Goal: Task Accomplishment & Management: Use online tool/utility

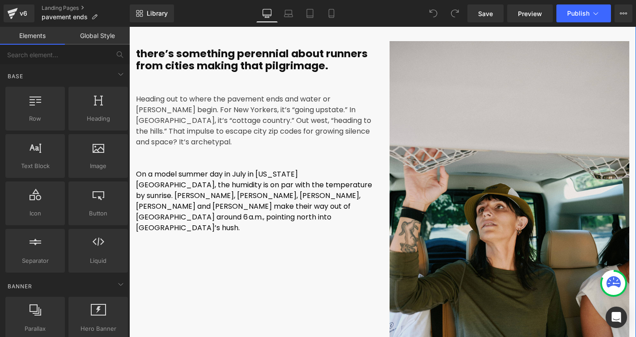
scroll to position [472, 0]
click at [207, 183] on font "On a model summer day in July in [US_STATE][GEOGRAPHIC_DATA], the humidity is o…" at bounding box center [254, 201] width 236 height 64
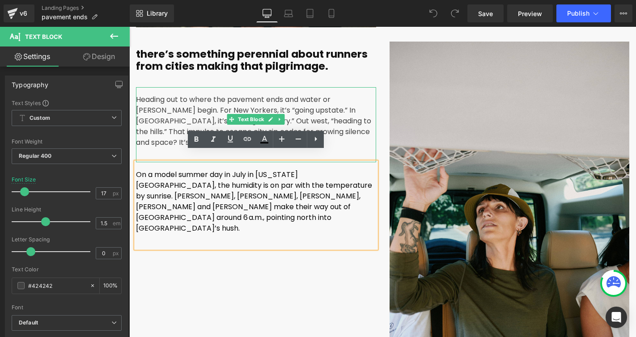
click at [165, 108] on p "Heading out to where the pavement ends and water or [PERSON_NAME] begin. For Ne…" at bounding box center [256, 121] width 240 height 54
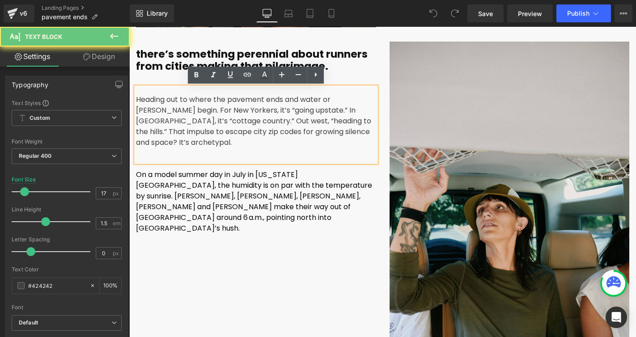
click at [265, 115] on p "Heading out to where the pavement ends and water or [PERSON_NAME] begin. For Ne…" at bounding box center [256, 121] width 240 height 54
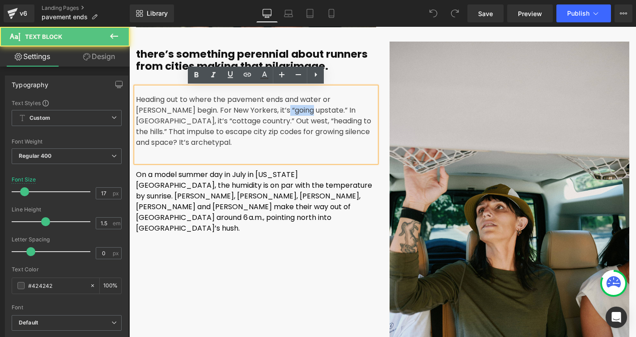
click at [265, 115] on p "Heading out to where the pavement ends and water or [PERSON_NAME] begin. For Ne…" at bounding box center [256, 121] width 240 height 54
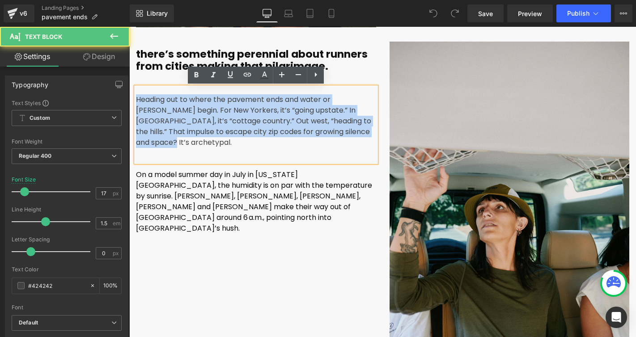
click at [265, 115] on p "Heading out to where the pavement ends and water or [PERSON_NAME] begin. For Ne…" at bounding box center [256, 121] width 240 height 54
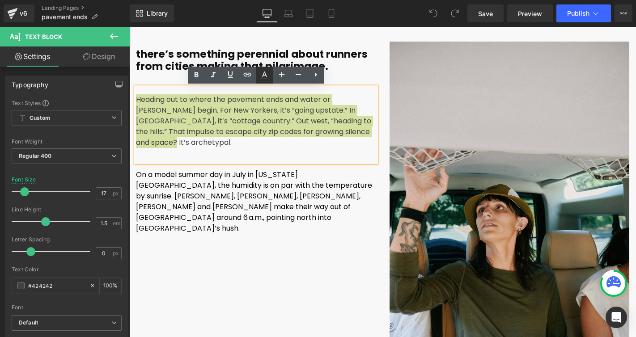
click at [265, 71] on icon at bounding box center [264, 75] width 11 height 11
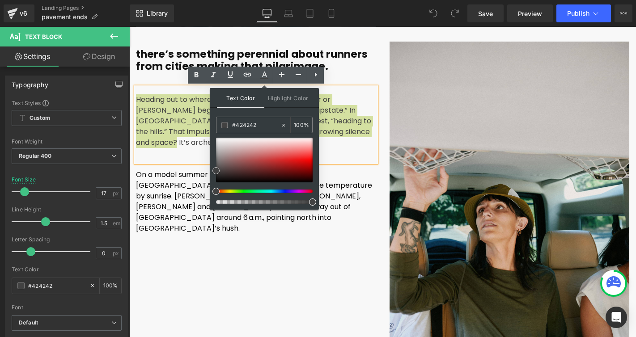
type input "#0a0909"
type input "#000000"
drag, startPoint x: 219, startPoint y: 181, endPoint x: 210, endPoint y: 183, distance: 8.5
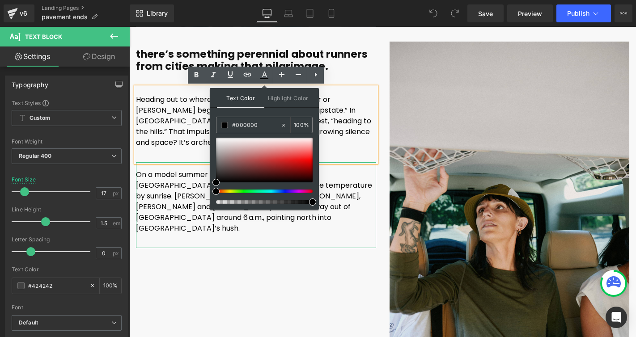
click at [164, 178] on font "On a model summer day in July in [US_STATE][GEOGRAPHIC_DATA], the humidity is o…" at bounding box center [254, 201] width 236 height 64
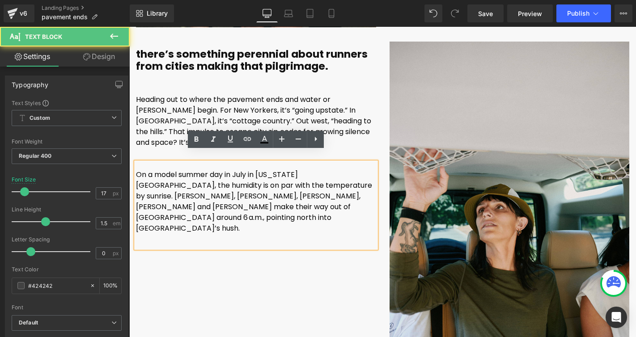
click at [275, 235] on div "there’s something perennial about runners from cities making that pilgrimage. T…" at bounding box center [382, 226] width 506 height 396
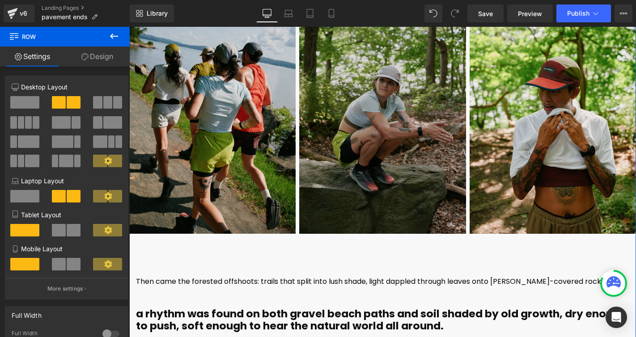
scroll to position [2589, 0]
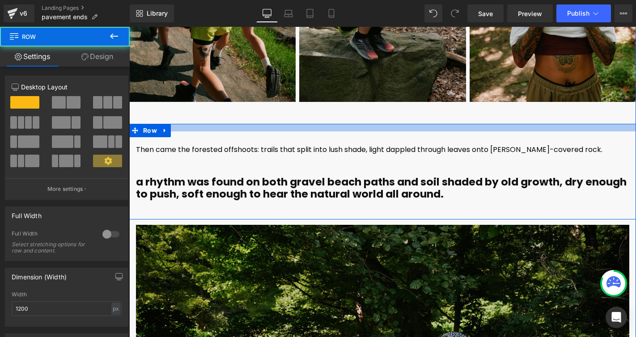
drag, startPoint x: 311, startPoint y: 124, endPoint x: 311, endPoint y: 118, distance: 5.8
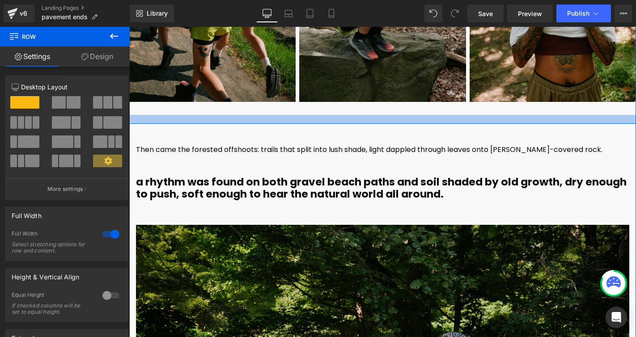
drag, startPoint x: 311, startPoint y: 121, endPoint x: 312, endPoint y: 109, distance: 12.5
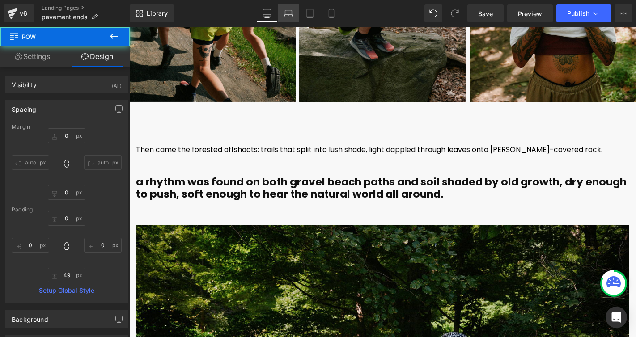
click at [282, 14] on link "Laptop" at bounding box center [288, 13] width 21 height 18
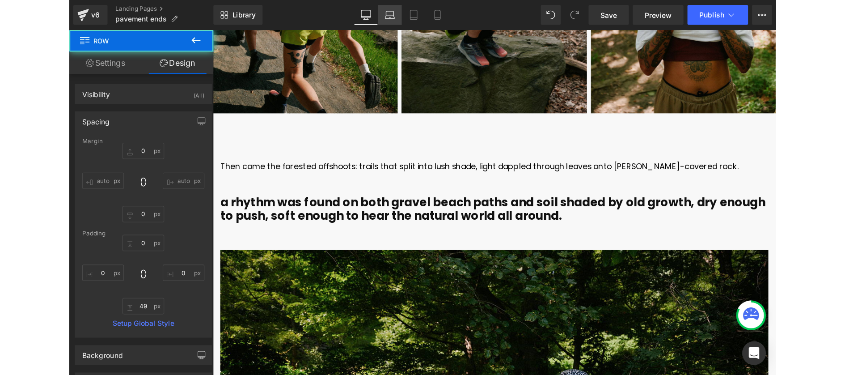
scroll to position [2310, 0]
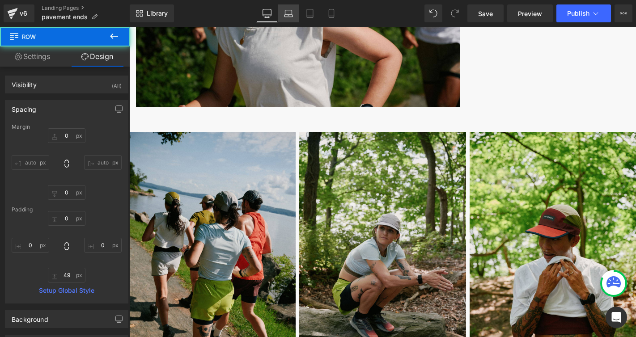
type input "0"
type input "49"
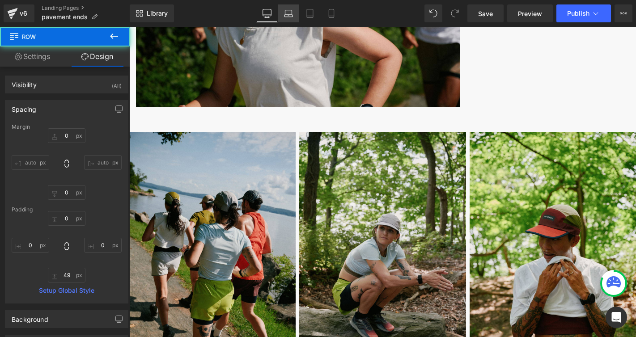
type input "0"
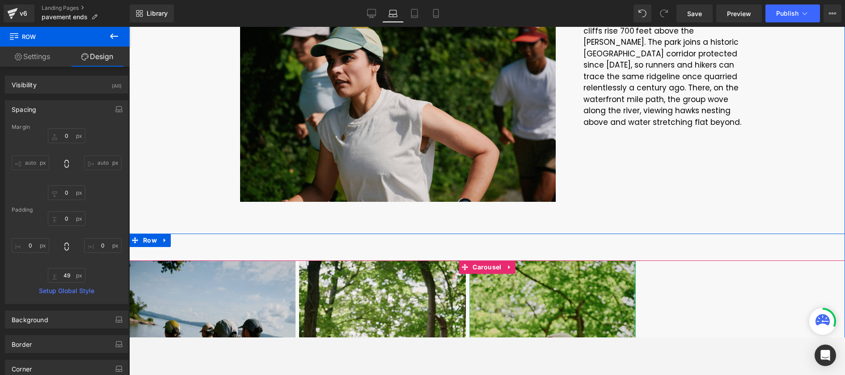
scroll to position [2414, 0]
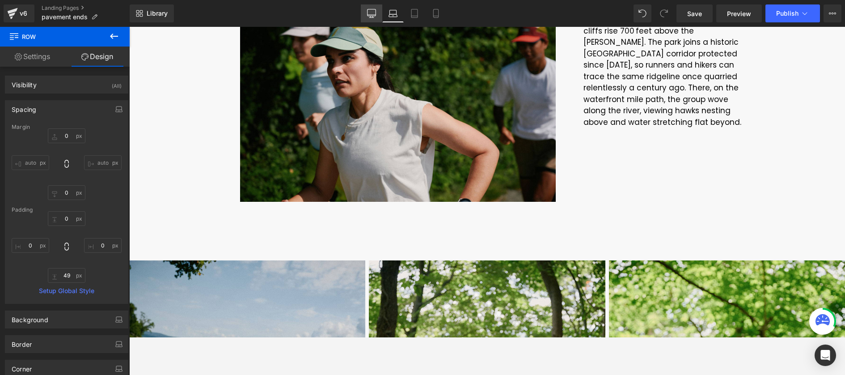
click at [370, 5] on link "Desktop" at bounding box center [371, 13] width 21 height 18
type input "0"
type input "60"
type input "0"
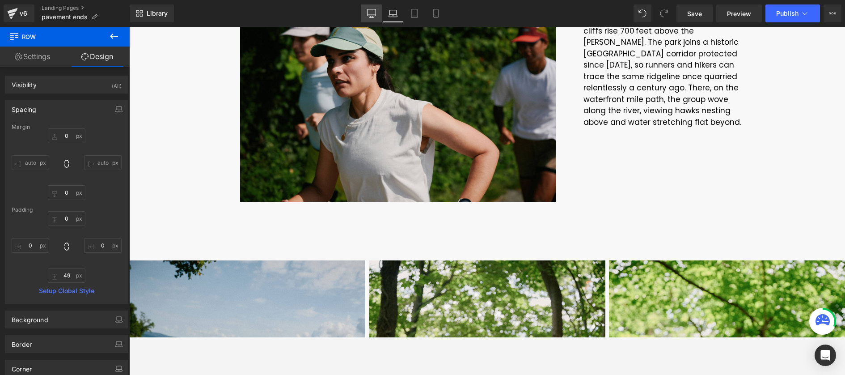
type input "21"
type input "0"
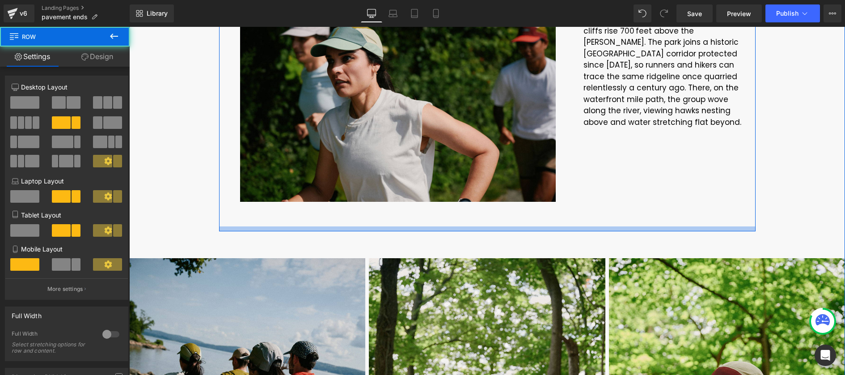
click at [507, 230] on div at bounding box center [487, 228] width 536 height 5
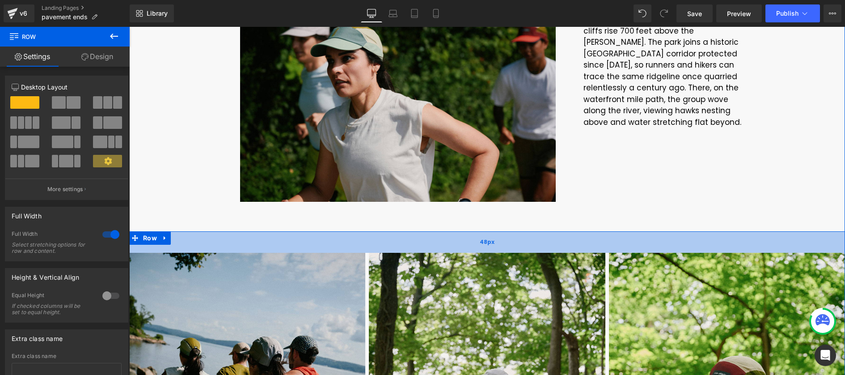
drag, startPoint x: 507, startPoint y: 243, endPoint x: 507, endPoint y: 238, distance: 5.4
click at [507, 238] on div "48px" at bounding box center [486, 241] width 715 height 21
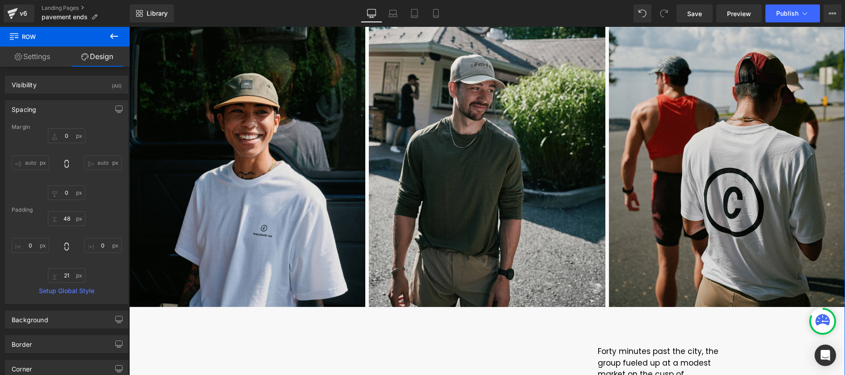
scroll to position [992, 0]
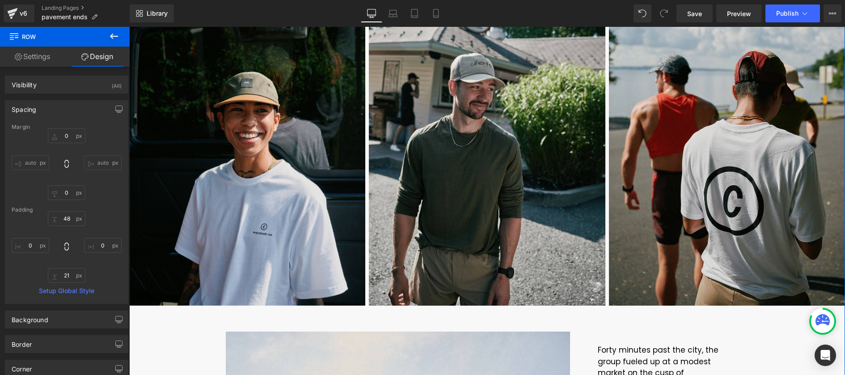
click at [507, 238] on img at bounding box center [487, 128] width 236 height 354
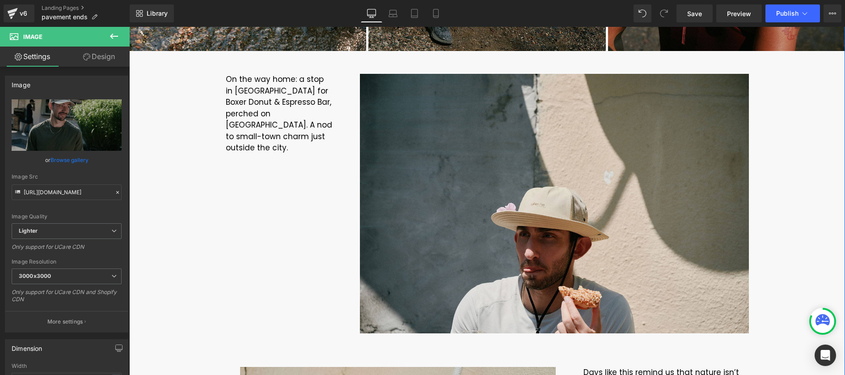
scroll to position [3982, 0]
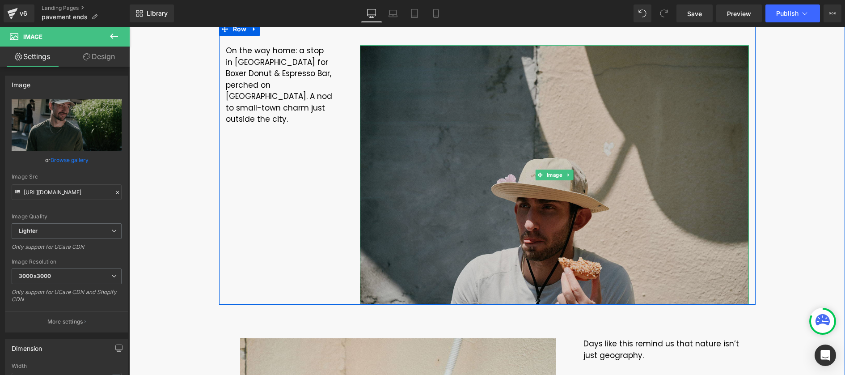
click at [534, 164] on img at bounding box center [554, 174] width 389 height 259
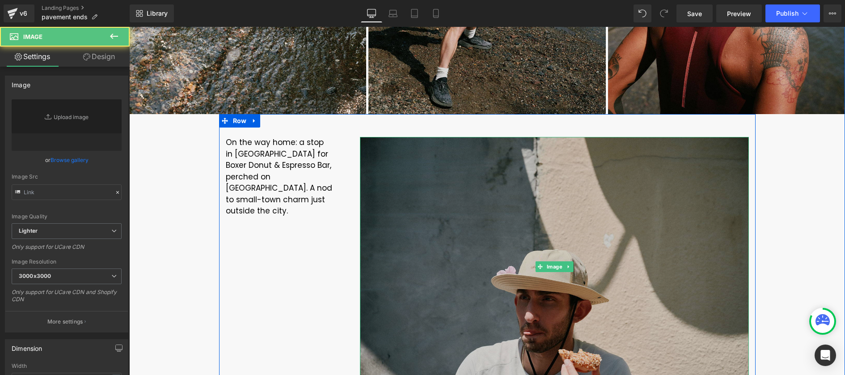
scroll to position [3831, 0]
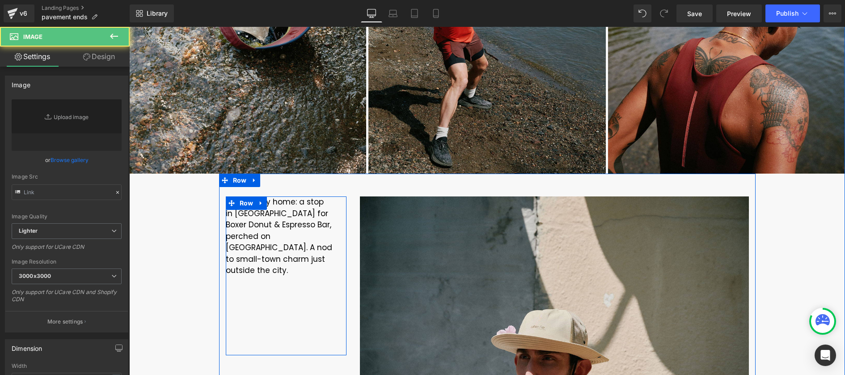
click at [333, 196] on div "On the way home: a stop in [GEOGRAPHIC_DATA] for Boxer Donut & Espresso Bar, pe…" at bounding box center [286, 275] width 121 height 159
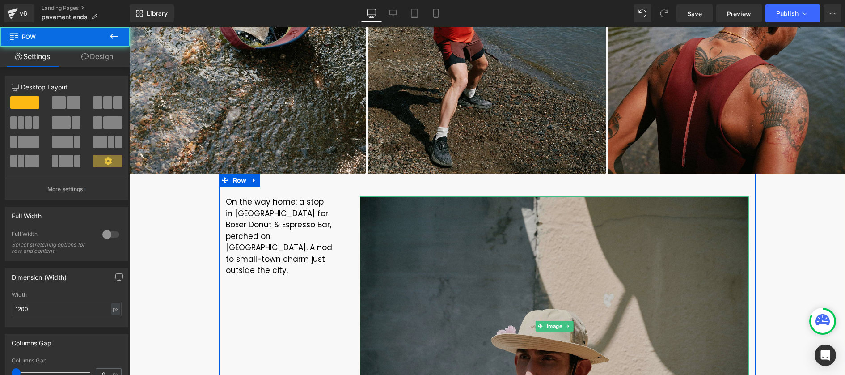
click at [503, 243] on img at bounding box center [554, 325] width 389 height 259
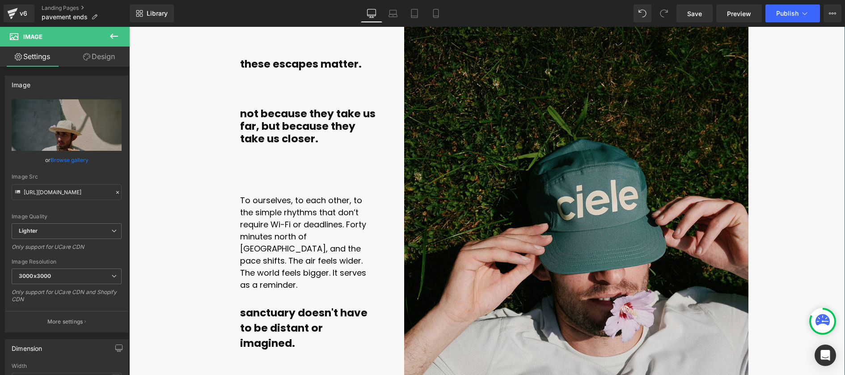
scroll to position [5596, 0]
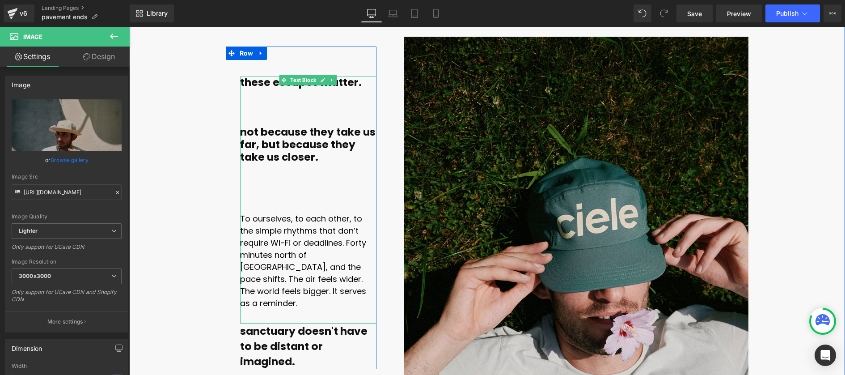
click at [270, 188] on p at bounding box center [308, 194] width 137 height 12
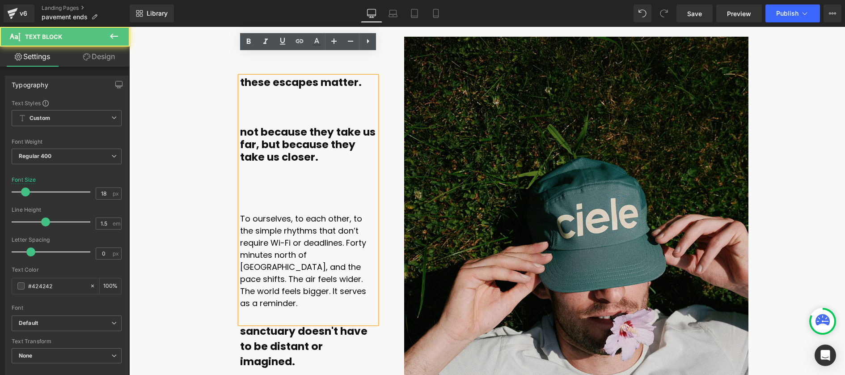
click at [265, 176] on p at bounding box center [308, 182] width 137 height 12
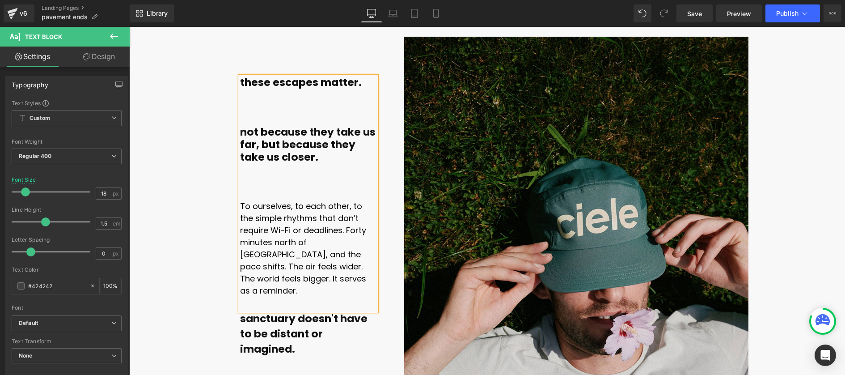
click at [341, 259] on p "To ourselves, to each other, to the simple rhythms that don’t require Wi-Fi or …" at bounding box center [308, 248] width 137 height 97
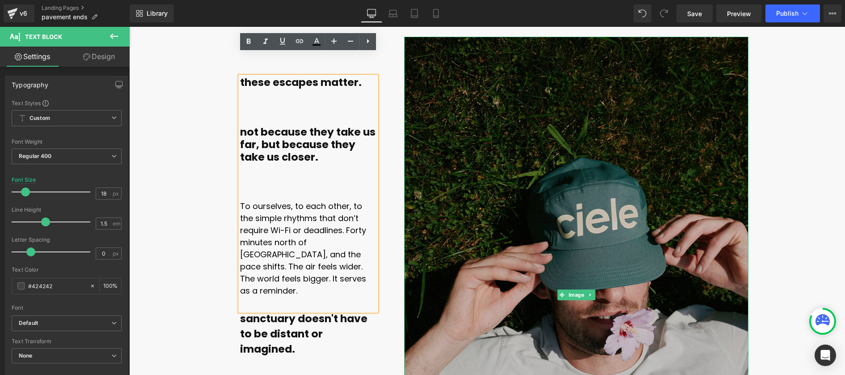
click at [412, 283] on img at bounding box center [576, 295] width 344 height 516
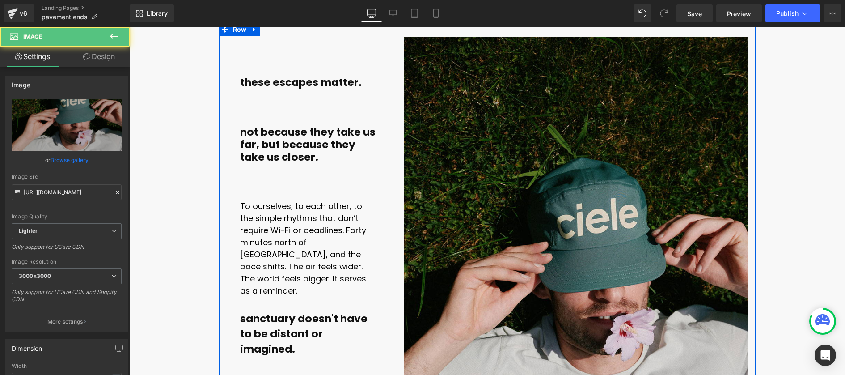
click at [396, 282] on div "these escapes matter. not because they take us far, but because they take us cl…" at bounding box center [308, 197] width 179 height 320
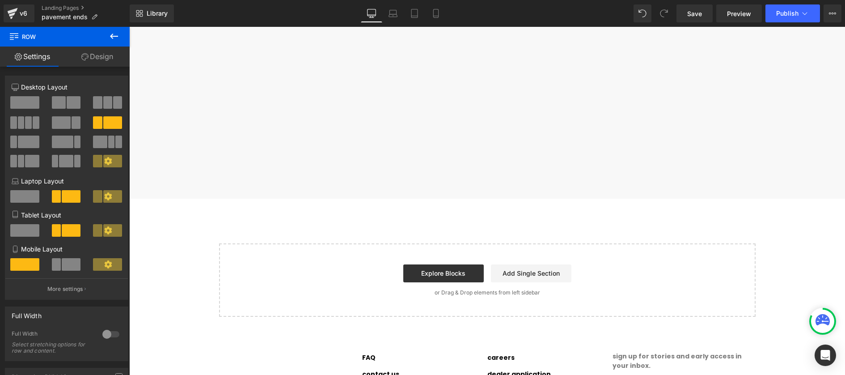
scroll to position [6636, 0]
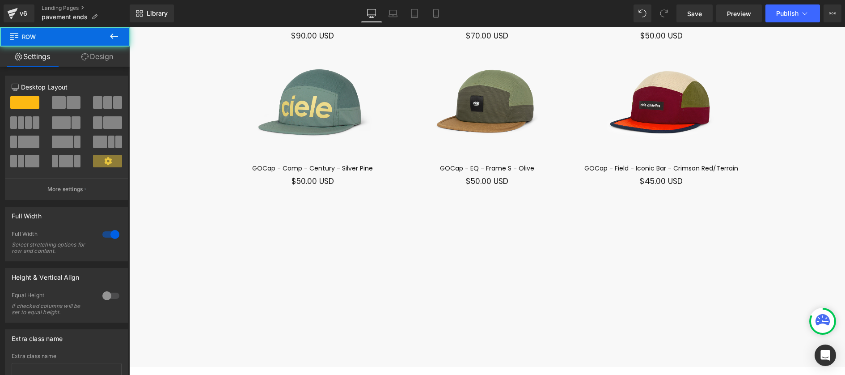
click at [425, 337] on div "Loading Product Data" at bounding box center [422, 339] width 64 height 10
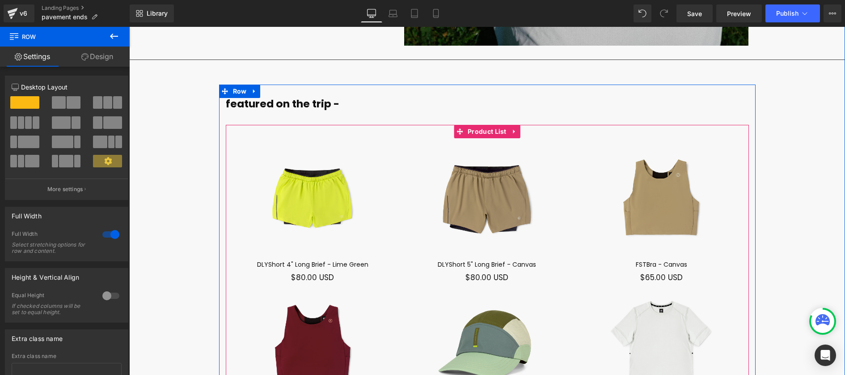
scroll to position [6369, 0]
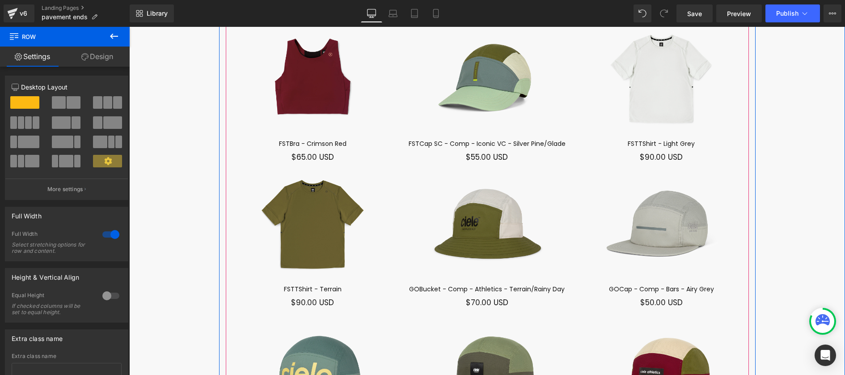
click at [476, 182] on img at bounding box center [487, 223] width 174 height 121
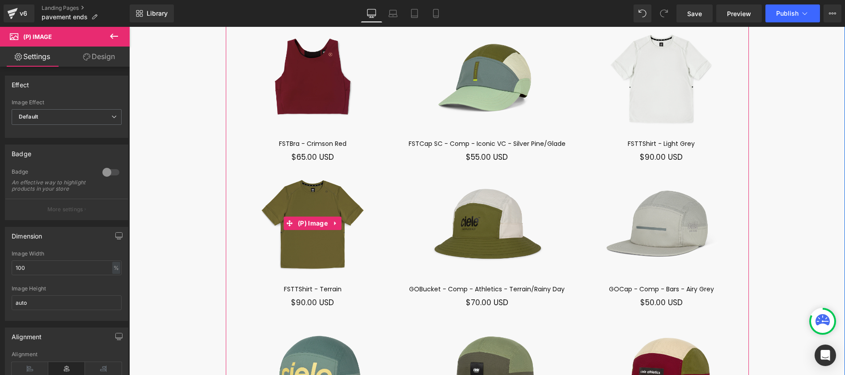
click at [351, 198] on img at bounding box center [313, 223] width 174 height 121
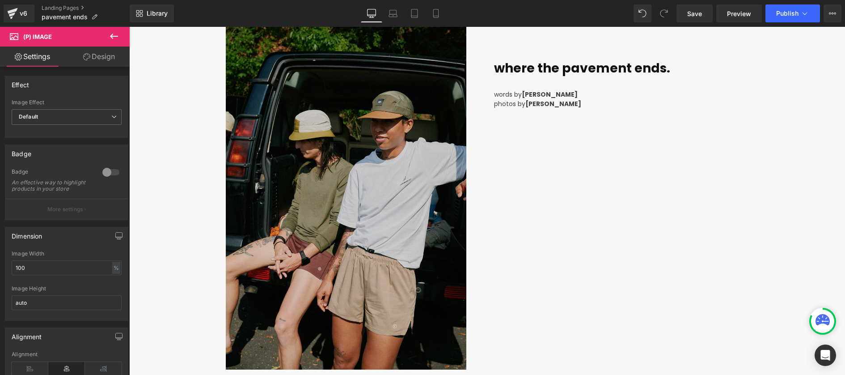
scroll to position [0, 0]
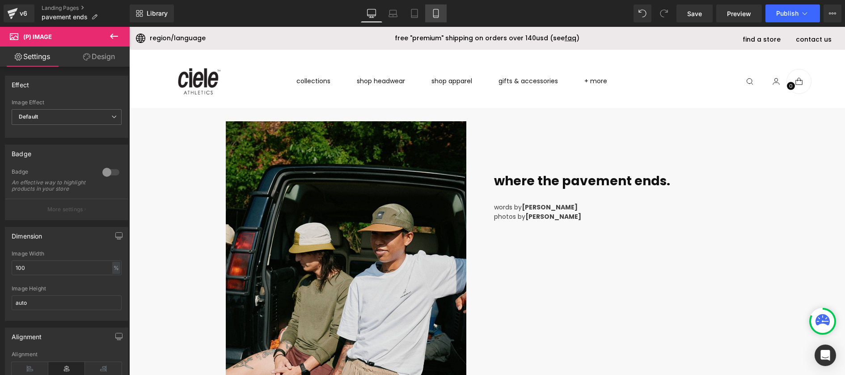
click at [431, 14] on icon at bounding box center [435, 13] width 9 height 9
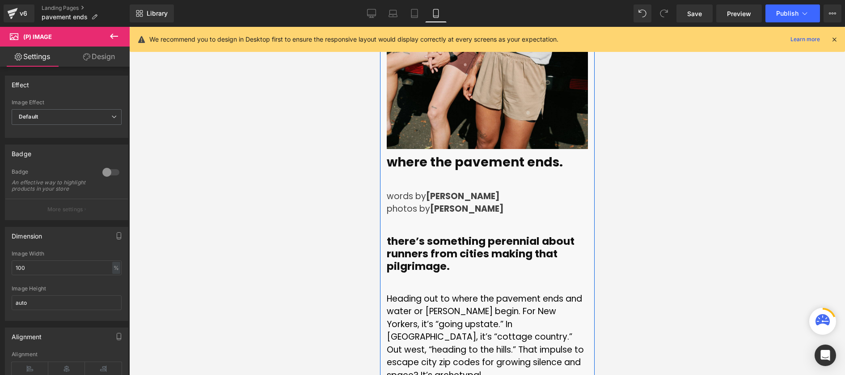
scroll to position [355, 0]
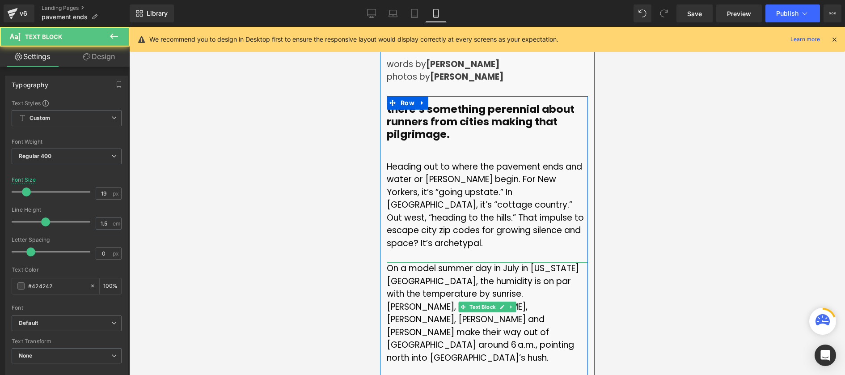
click at [457, 262] on font "On a model summer day in July in [US_STATE][GEOGRAPHIC_DATA], the humidity is o…" at bounding box center [482, 312] width 192 height 101
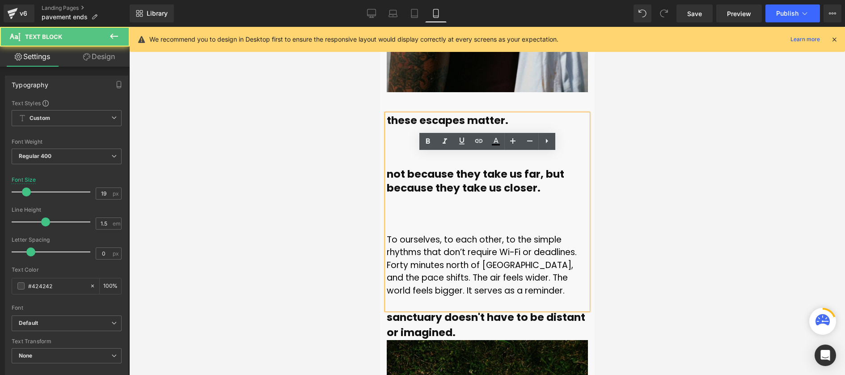
scroll to position [4909, 0]
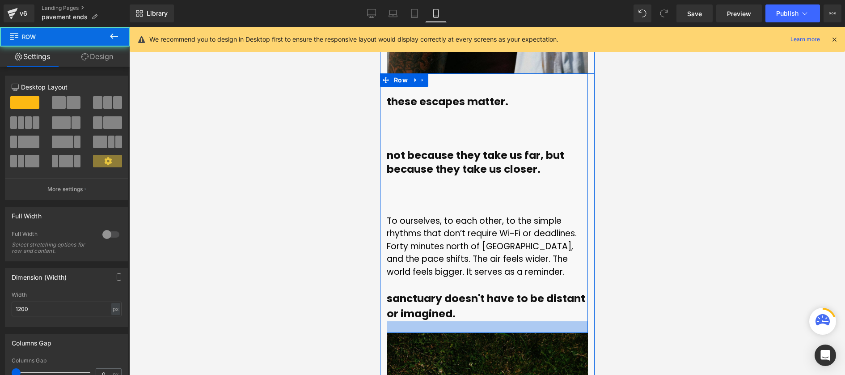
drag, startPoint x: 473, startPoint y: 229, endPoint x: 472, endPoint y: 241, distance: 11.6
click at [472, 321] on div at bounding box center [486, 327] width 201 height 12
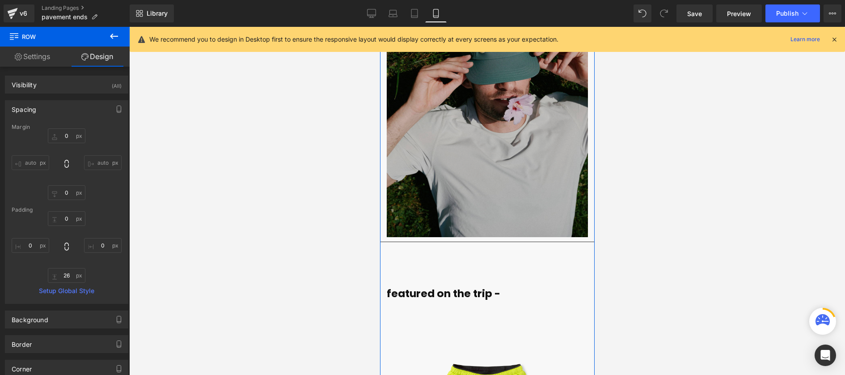
scroll to position [5293, 0]
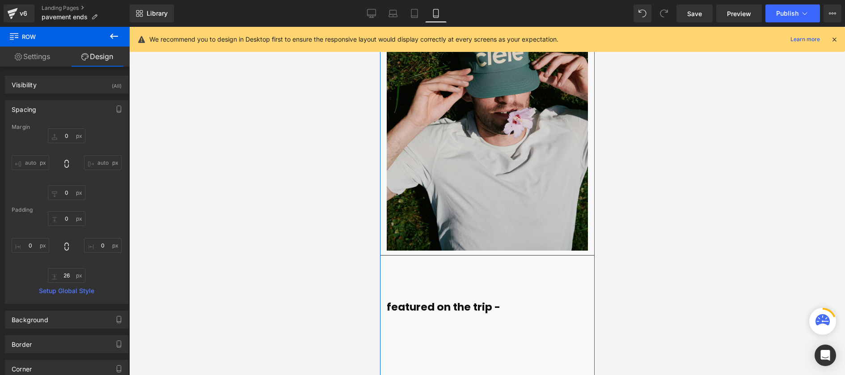
click at [461, 255] on hr at bounding box center [486, 267] width 215 height 25
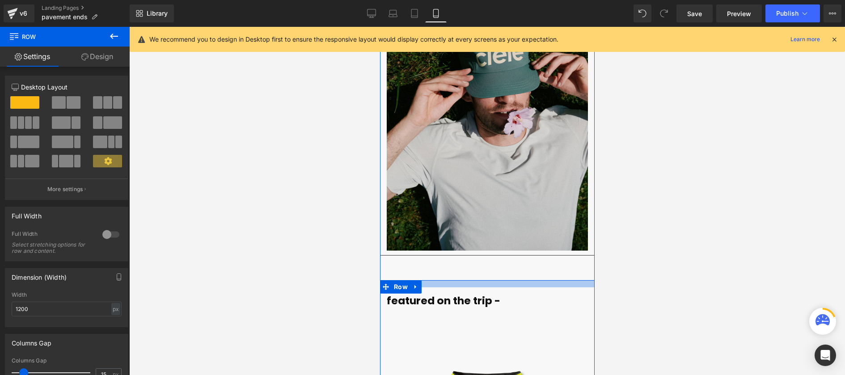
drag, startPoint x: 459, startPoint y: 190, endPoint x: 461, endPoint y: 182, distance: 7.7
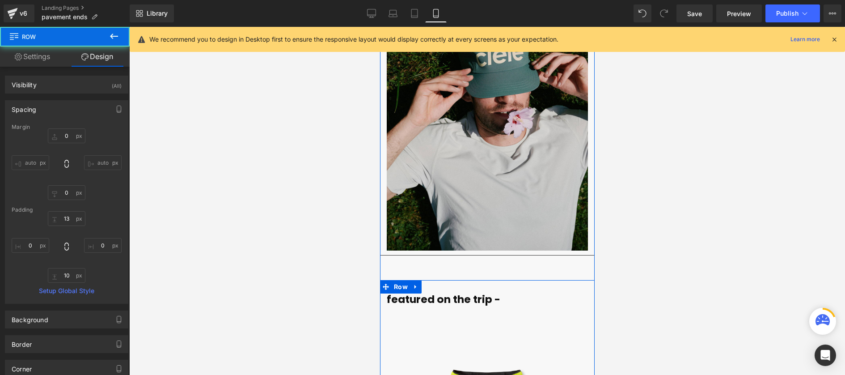
click at [466, 250] on div "Separator" at bounding box center [486, 264] width 215 height 29
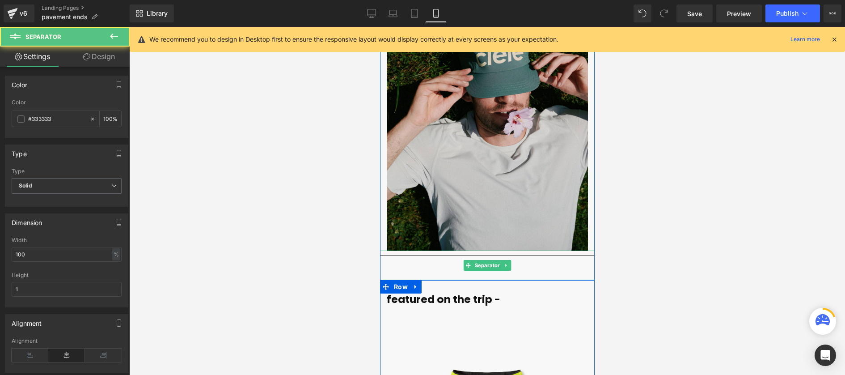
click at [465, 255] on hr at bounding box center [486, 267] width 215 height 25
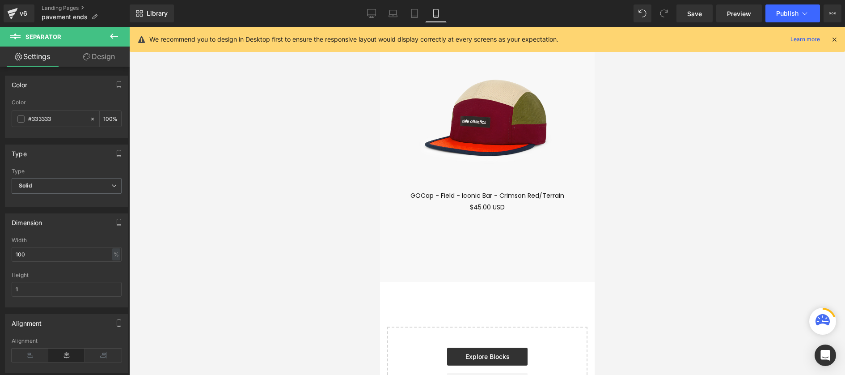
scroll to position [7336, 0]
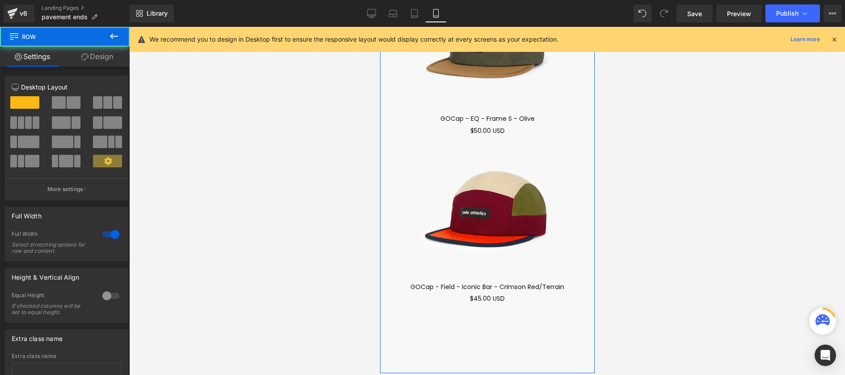
drag, startPoint x: 461, startPoint y: 282, endPoint x: 461, endPoint y: 264, distance: 17.4
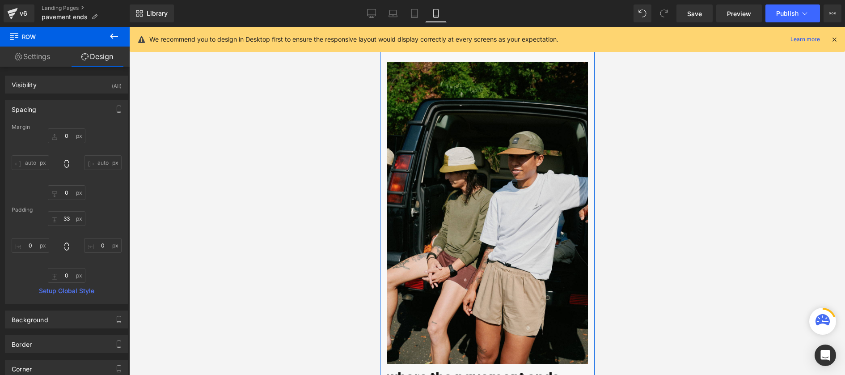
scroll to position [0, 0]
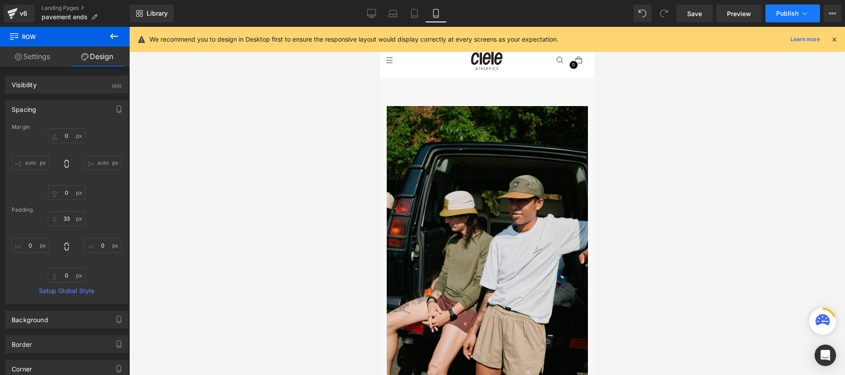
click at [635, 11] on span "Publish" at bounding box center [787, 13] width 22 height 7
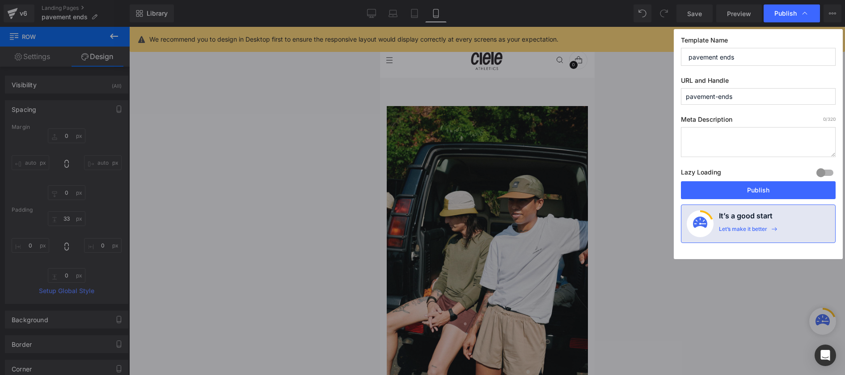
click at [635, 95] on input "pavement-ends" at bounding box center [758, 96] width 155 height 17
click at [635, 142] on textarea at bounding box center [758, 142] width 155 height 30
click at [635, 96] on input "pavement-ends" at bounding box center [758, 96] width 155 height 17
type input "where-the-pavement-ends"
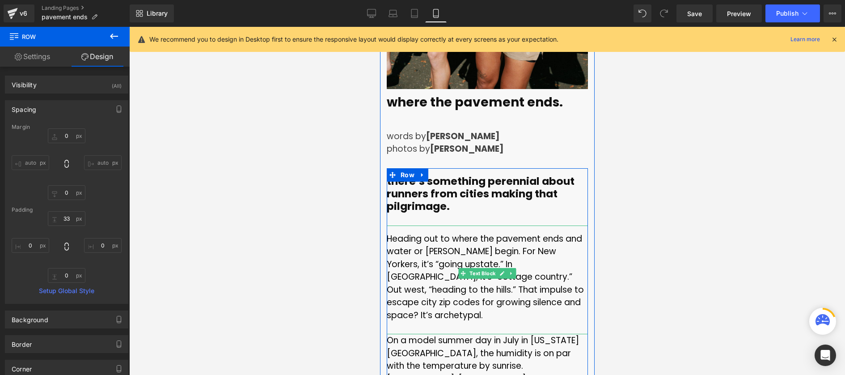
scroll to position [321, 0]
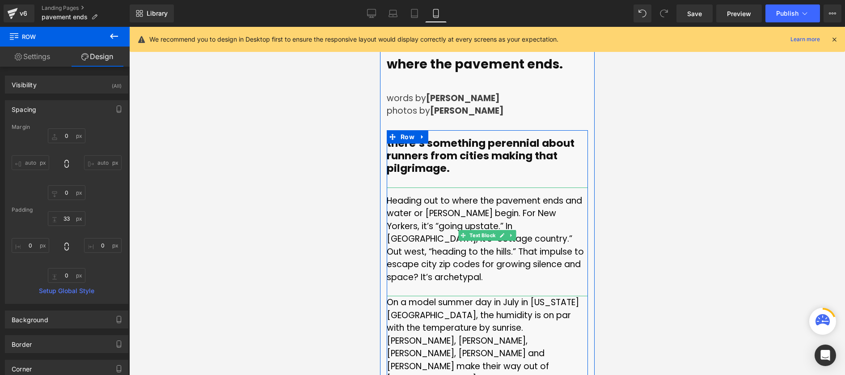
click at [424, 220] on span "Heading out to where the pavement ends and water or [PERSON_NAME] begin. For Ne…" at bounding box center [484, 238] width 197 height 88
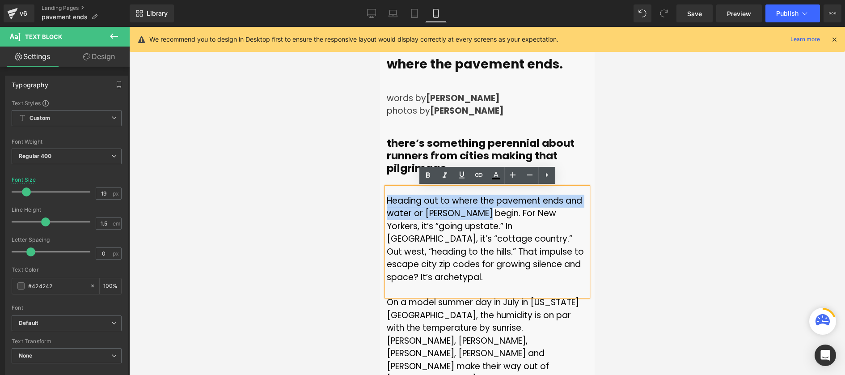
drag, startPoint x: 386, startPoint y: 199, endPoint x: 483, endPoint y: 215, distance: 98.3
click at [483, 215] on span "Heading out to where the pavement ends and water or [PERSON_NAME] begin. For Ne…" at bounding box center [484, 238] width 197 height 88
copy span "Heading out to where the pavement ends and water or [PERSON_NAME] begin."
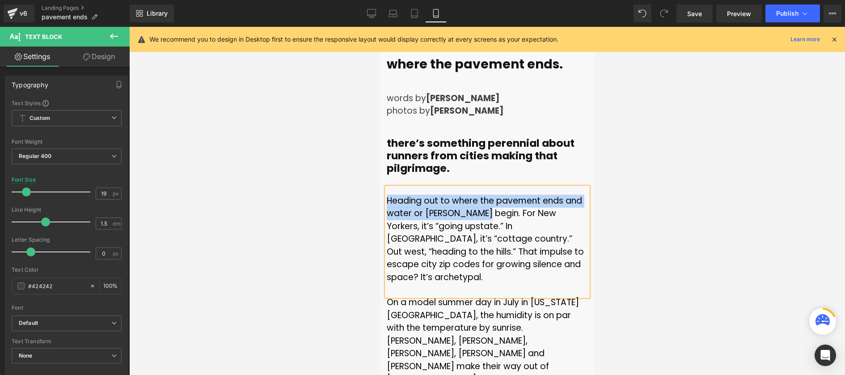
scroll to position [66, 0]
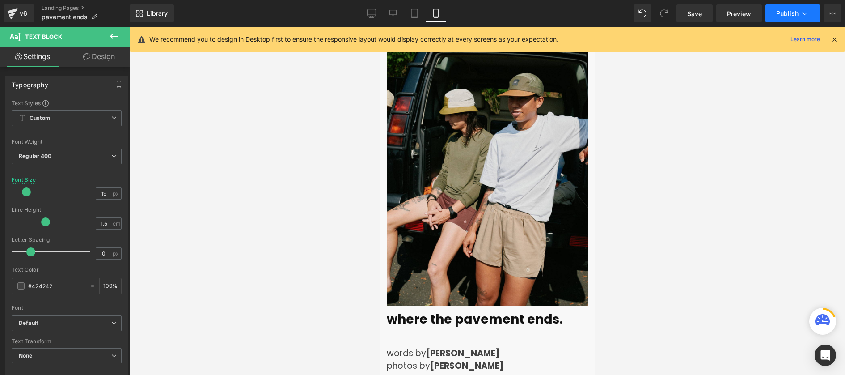
click at [635, 17] on icon at bounding box center [804, 13] width 9 height 9
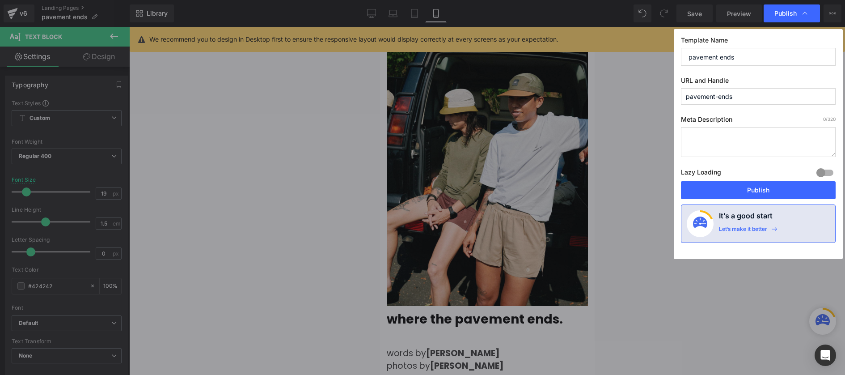
click at [635, 130] on textarea at bounding box center [758, 142] width 155 height 30
paste textarea "Heading out to where the pavement ends and water or [PERSON_NAME] begin."
type textarea "Heading out to where the pavement ends and water or [PERSON_NAME] begin."
click at [635, 168] on div "Lazy Loading Build Upgrade plan to unlock" at bounding box center [758, 173] width 155 height 15
click at [635, 51] on input "pavement ends" at bounding box center [758, 57] width 155 height 18
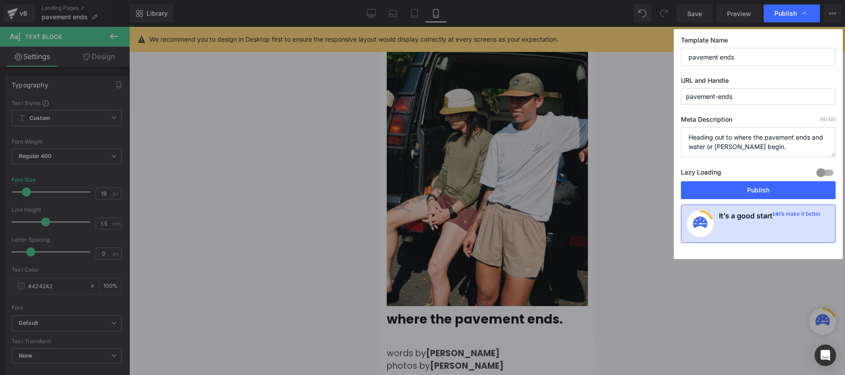
click at [635, 224] on h4 "It’s a good start" at bounding box center [746, 223] width 54 height 27
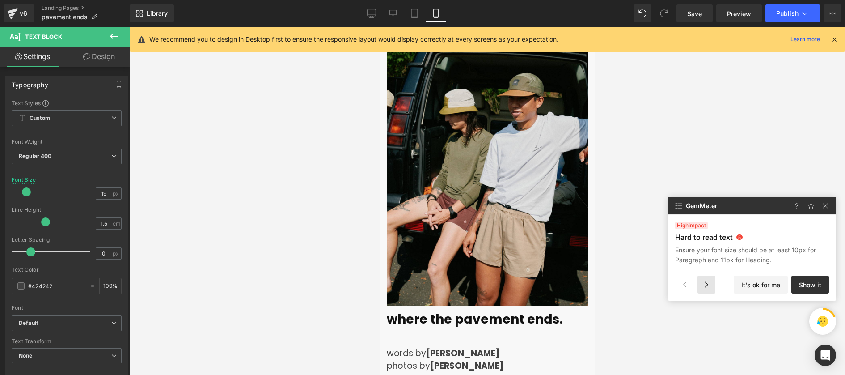
click at [635, 282] on div at bounding box center [706, 284] width 18 height 18
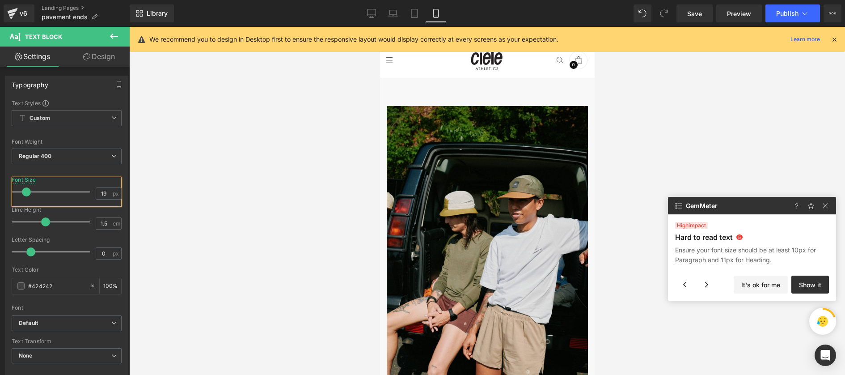
scroll to position [88, 0]
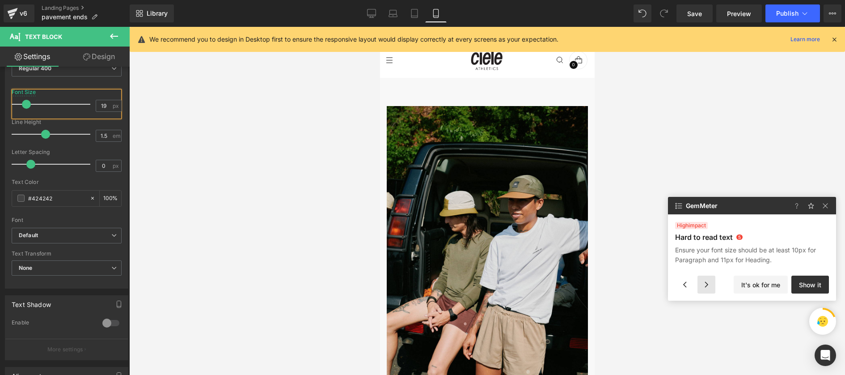
click at [635, 282] on div at bounding box center [706, 284] width 18 height 18
click at [635, 206] on img at bounding box center [825, 205] width 11 height 11
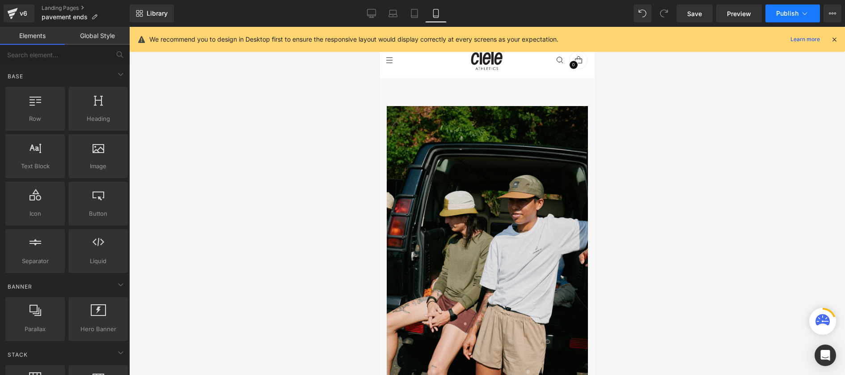
click at [635, 14] on icon at bounding box center [804, 13] width 9 height 9
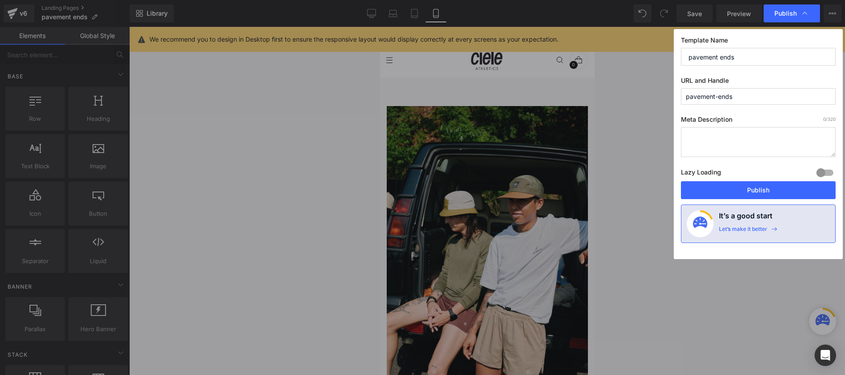
click at [635, 141] on textarea at bounding box center [758, 142] width 155 height 30
paste textarea "Heading out to where the pavement ends and water or [PERSON_NAME] begin."
type textarea "Heading out to where the pavement ends and water or [PERSON_NAME] begin."
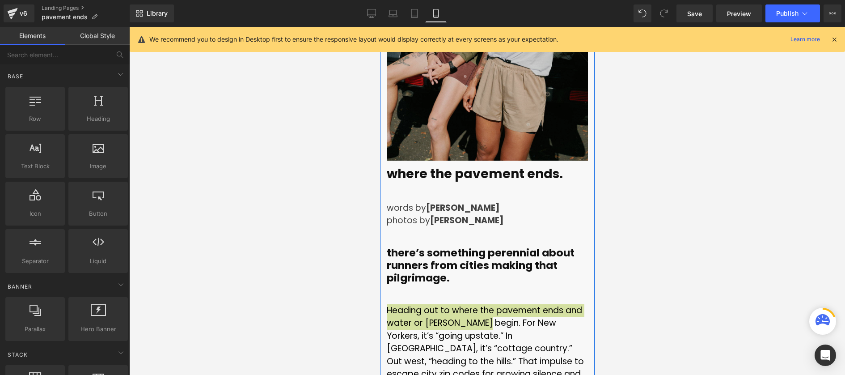
scroll to position [0, 0]
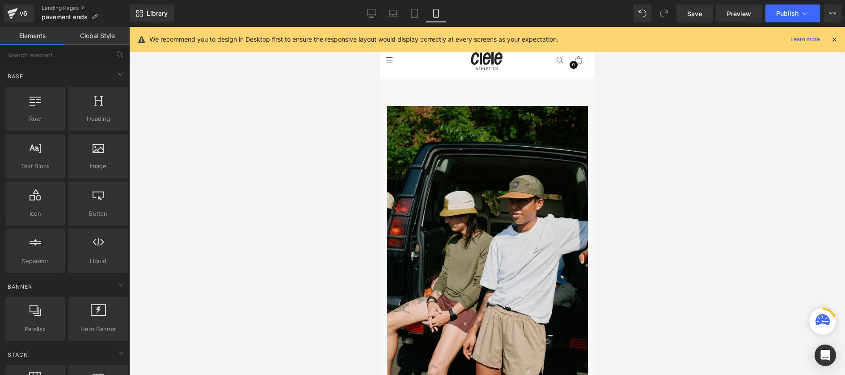
click at [635, 23] on div "Library Mobile Desktop Laptop Tablet Mobile Save Preview Publish Scheduled View…" at bounding box center [487, 13] width 715 height 27
click at [635, 15] on span "Publish" at bounding box center [787, 13] width 22 height 7
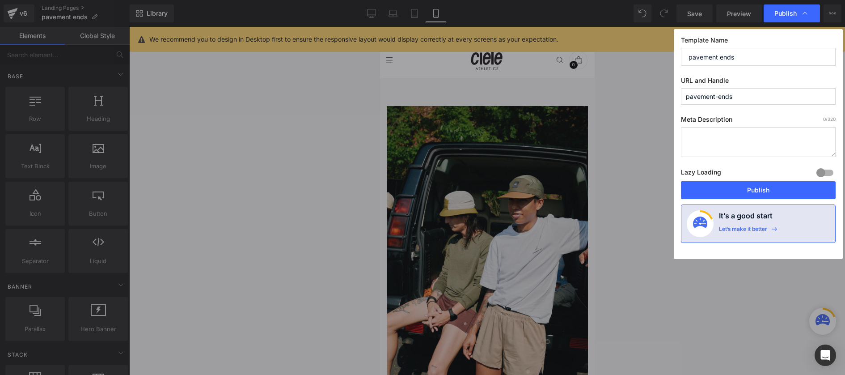
click at [635, 95] on input "pavement-ends" at bounding box center [758, 96] width 155 height 17
type input "where-the-pavement-ends"
click at [635, 130] on textarea at bounding box center [758, 142] width 155 height 30
paste textarea "Heading out to where the pavement ends and water or [PERSON_NAME] begin."
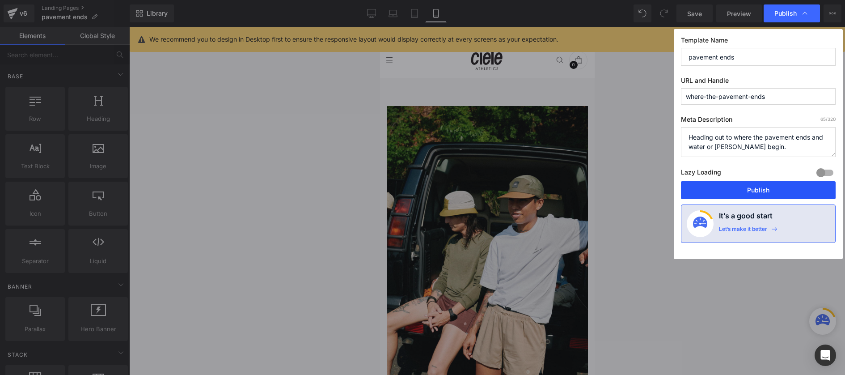
type textarea "Heading out to where the pavement ends and water or [PERSON_NAME] begin."
click at [635, 190] on button "Publish" at bounding box center [758, 190] width 155 height 18
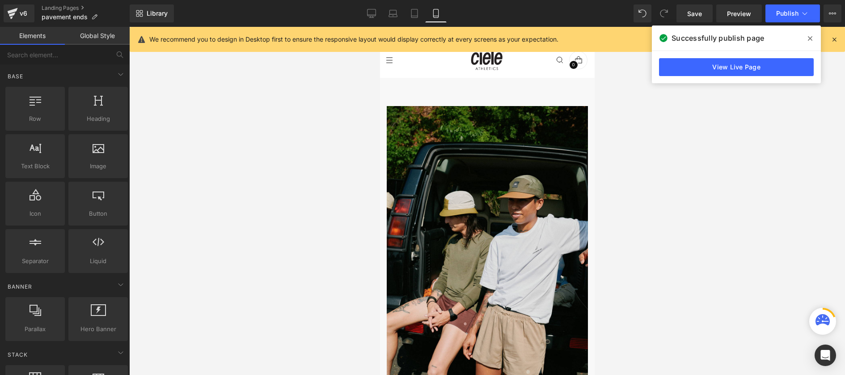
click at [635, 52] on div "View Live Page" at bounding box center [736, 67] width 169 height 32
click at [635, 70] on link "View Live Page" at bounding box center [736, 67] width 155 height 18
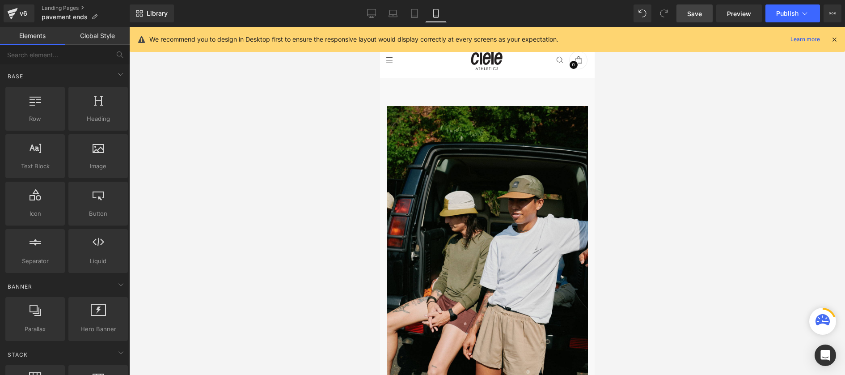
click at [635, 17] on link "Save" at bounding box center [694, 13] width 36 height 18
click at [635, 16] on span "Publish" at bounding box center [787, 13] width 22 height 7
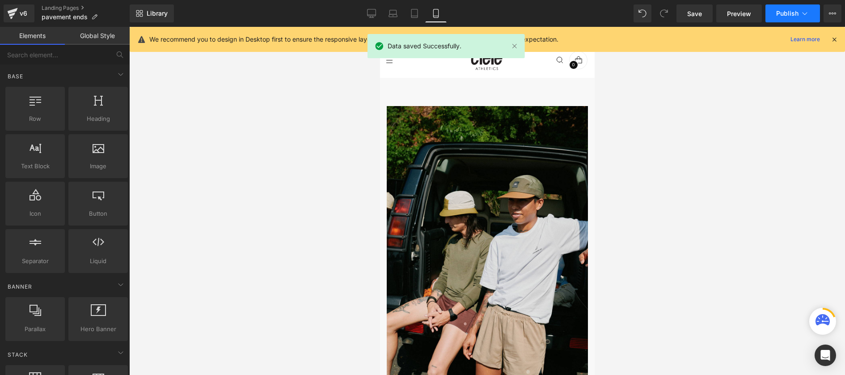
click at [635, 17] on icon at bounding box center [804, 13] width 9 height 9
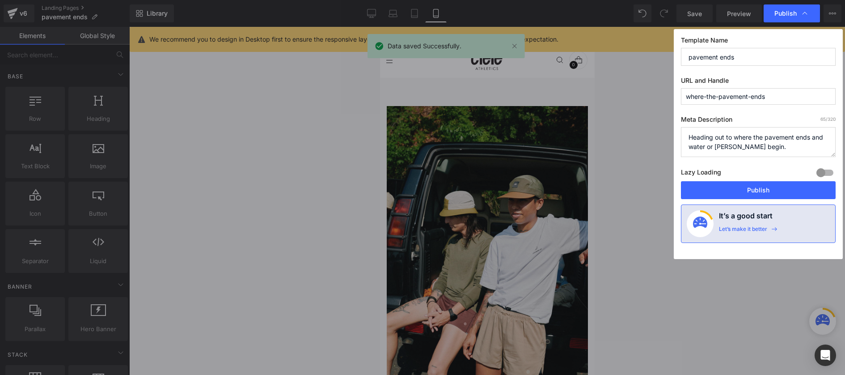
click at [635, 17] on icon at bounding box center [804, 13] width 9 height 9
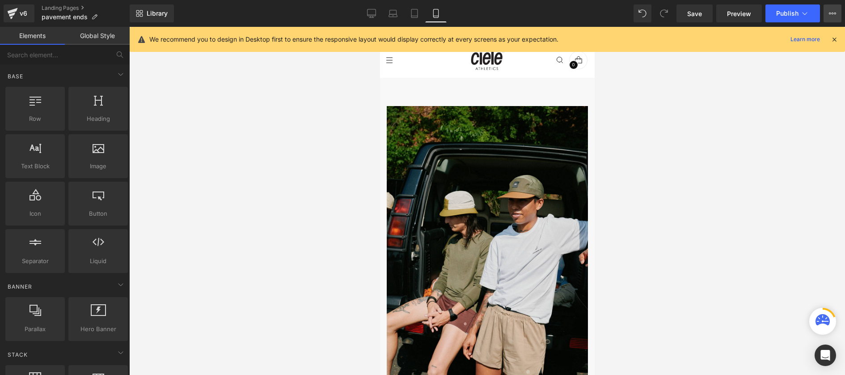
click at [635, 20] on button "View Live Page View with current Template Save Template to Library Schedule Pub…" at bounding box center [832, 13] width 18 height 18
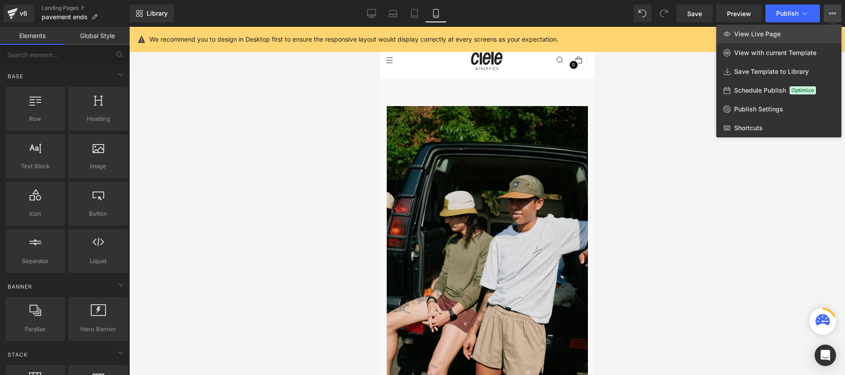
click at [635, 35] on link "View Live Page" at bounding box center [778, 34] width 125 height 19
